Goal: Communication & Community: Answer question/provide support

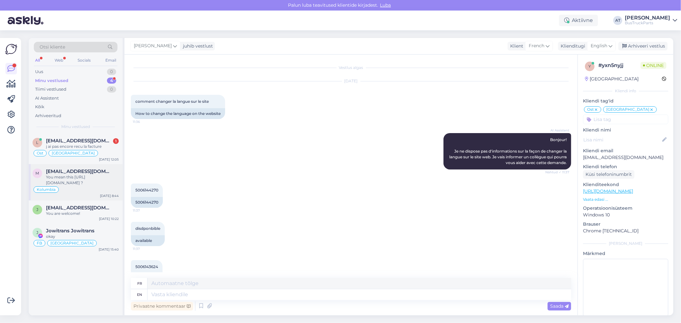
scroll to position [1, 0]
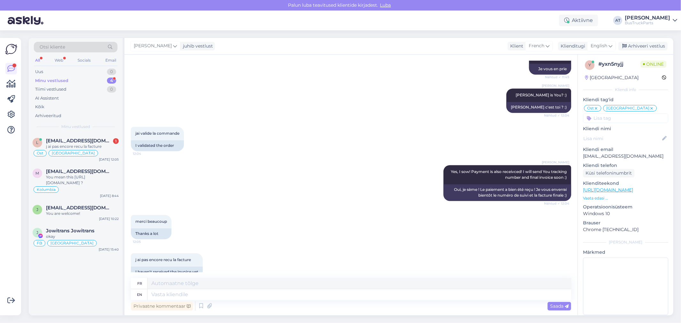
click at [80, 132] on div "Otsi kliente All Web Socials Email Uus 0 Minu vestlused 4 Tiimi vestlused 0 AI …" at bounding box center [76, 85] width 94 height 95
click at [87, 152] on div "Ost [GEOGRAPHIC_DATA]" at bounding box center [76, 153] width 86 height 8
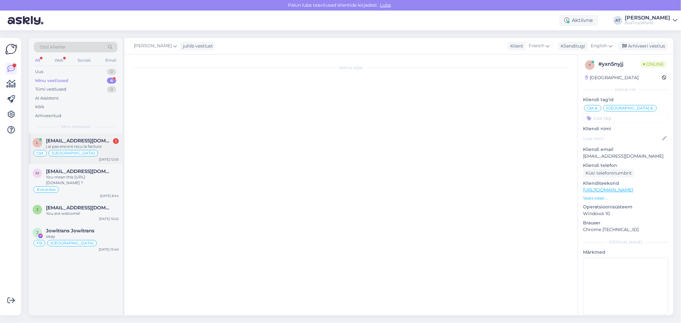
scroll to position [1079, 0]
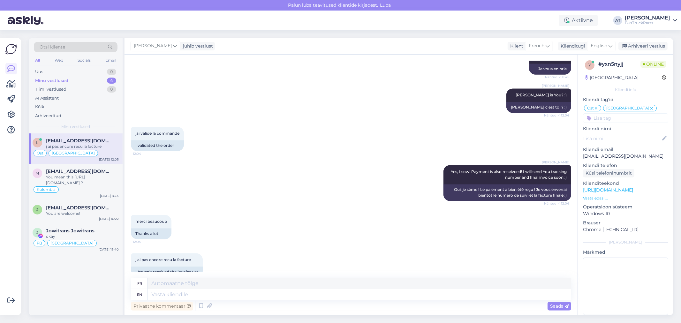
click at [225, 265] on div "j ai pas encore recu la facture 12:40 I haven't received the invoice yet" at bounding box center [351, 265] width 440 height 38
click at [504, 210] on div "merci beaucoup 12:05 Thanks a lot" at bounding box center [351, 227] width 440 height 38
click at [404, 296] on textarea at bounding box center [359, 294] width 424 height 11
drag, startPoint x: 628, startPoint y: 156, endPoint x: 583, endPoint y: 159, distance: 45.1
click at [583, 159] on p "[EMAIL_ADDRESS][DOMAIN_NAME]" at bounding box center [625, 156] width 85 height 7
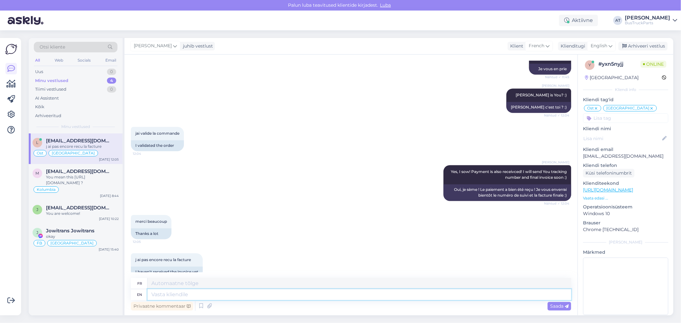
click at [301, 293] on textarea at bounding box center [359, 294] width 424 height 11
type textarea "You w"
type textarea "Toi"
type textarea "You will"
type textarea "Vous serez"
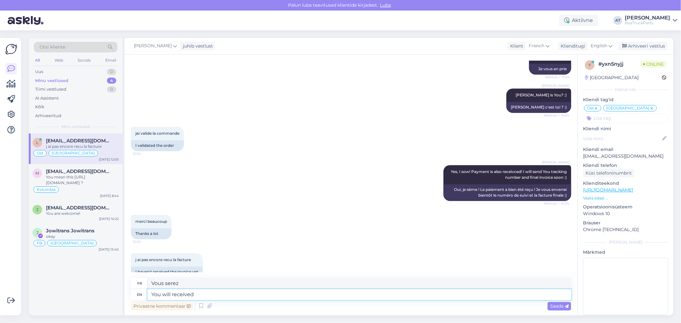
type textarea "You will received"
type textarea "Vous recevrez"
type textarea "You will received it"
type textarea "Vous le recevrez"
type textarea "You will received it when"
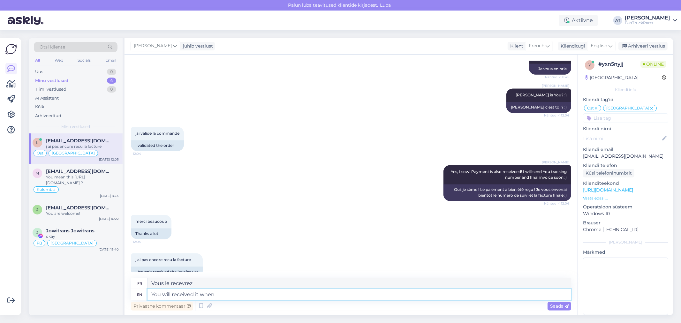
type textarea "Vous le recevrez quand"
type textarea "You will received it when the or"
type textarea "Vous le recevrez lorsque le"
type textarea "You will received it when the order w"
type textarea "Vous le recevrez lors de la commande"
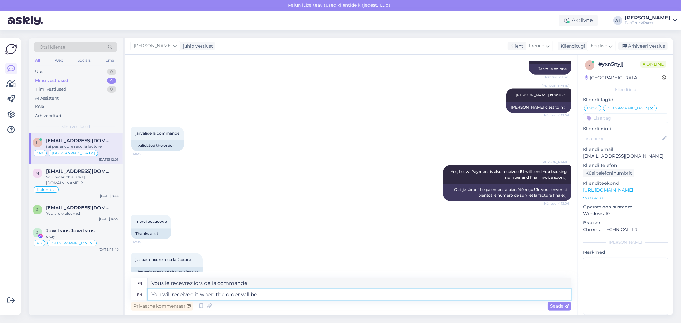
type textarea "You will received it when the order will be"
type textarea "Vous le recevrez lorsque la commande sera passée."
type textarea "You will received it when the order will be send"
type textarea "Vous le recevrez lorsque la commande sera envoyée"
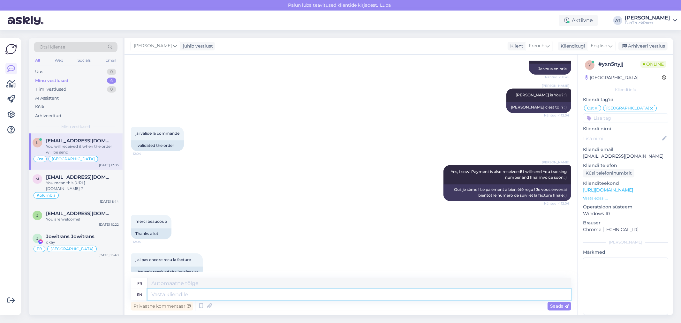
scroll to position [1118, 0]
